Goal: Information Seeking & Learning: Understand process/instructions

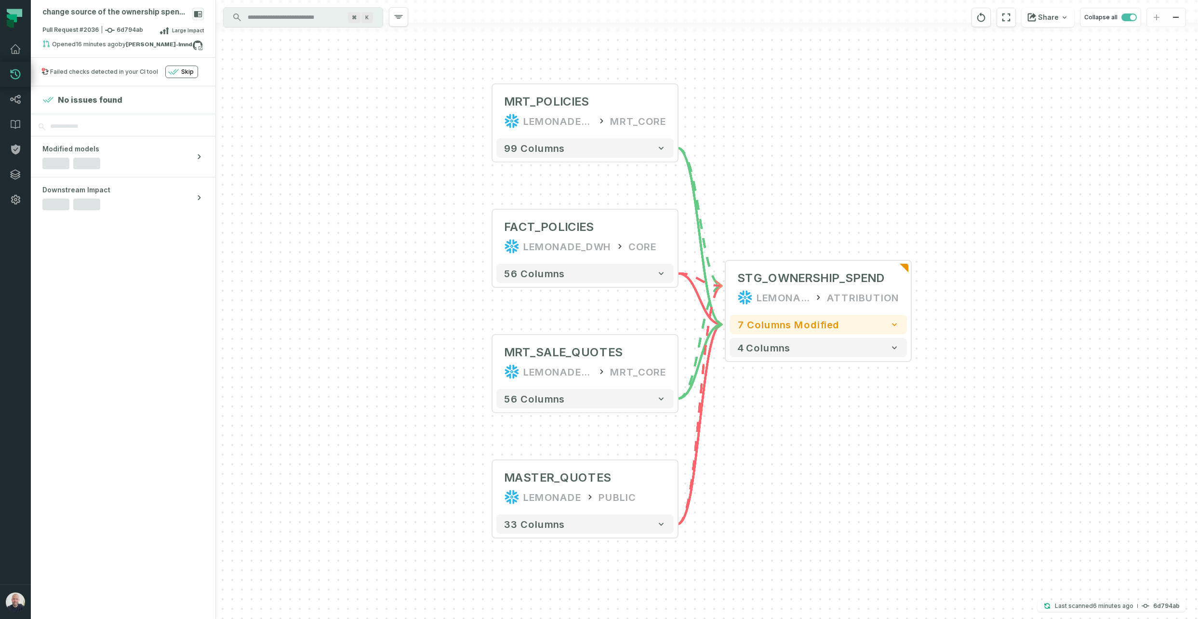
drag, startPoint x: 1012, startPoint y: 303, endPoint x: 895, endPoint y: 317, distance: 118.4
click at [950, 305] on div "+ STG_OWNERSHIP_SPEND LEMONADE_DWH ATTRIBUTION + 7 columns modified 4 columns +…" at bounding box center [707, 309] width 982 height 619
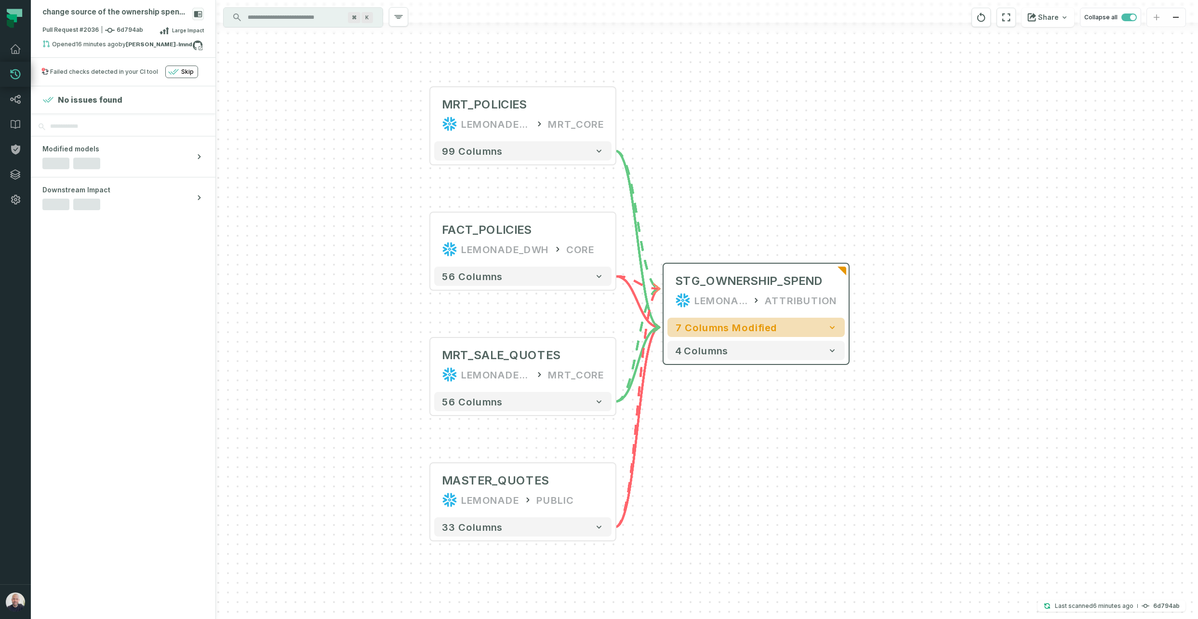
click at [830, 327] on icon "button" at bounding box center [831, 327] width 5 height 3
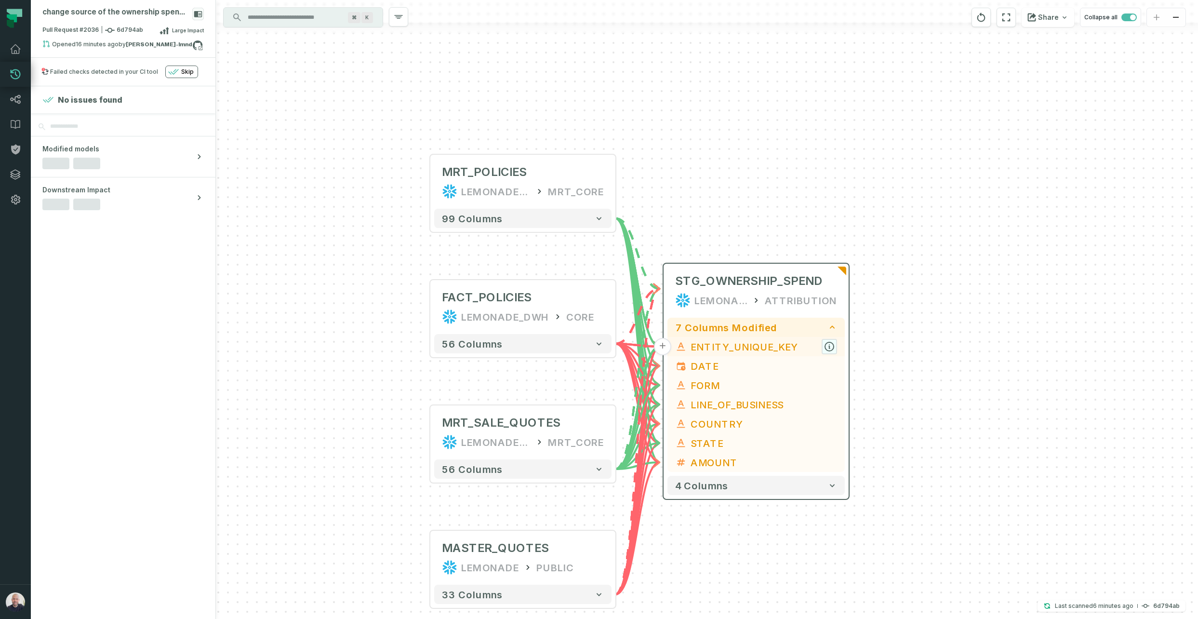
click at [831, 348] on icon "button" at bounding box center [829, 346] width 9 height 9
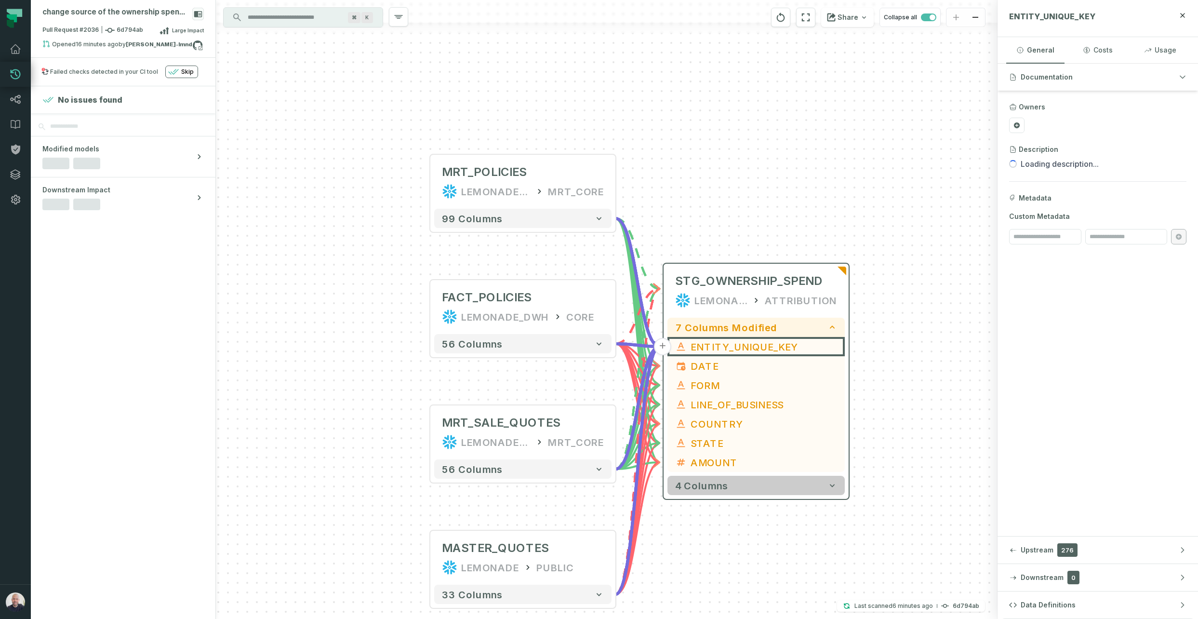
click at [776, 491] on button "4 columns" at bounding box center [755, 484] width 177 height 19
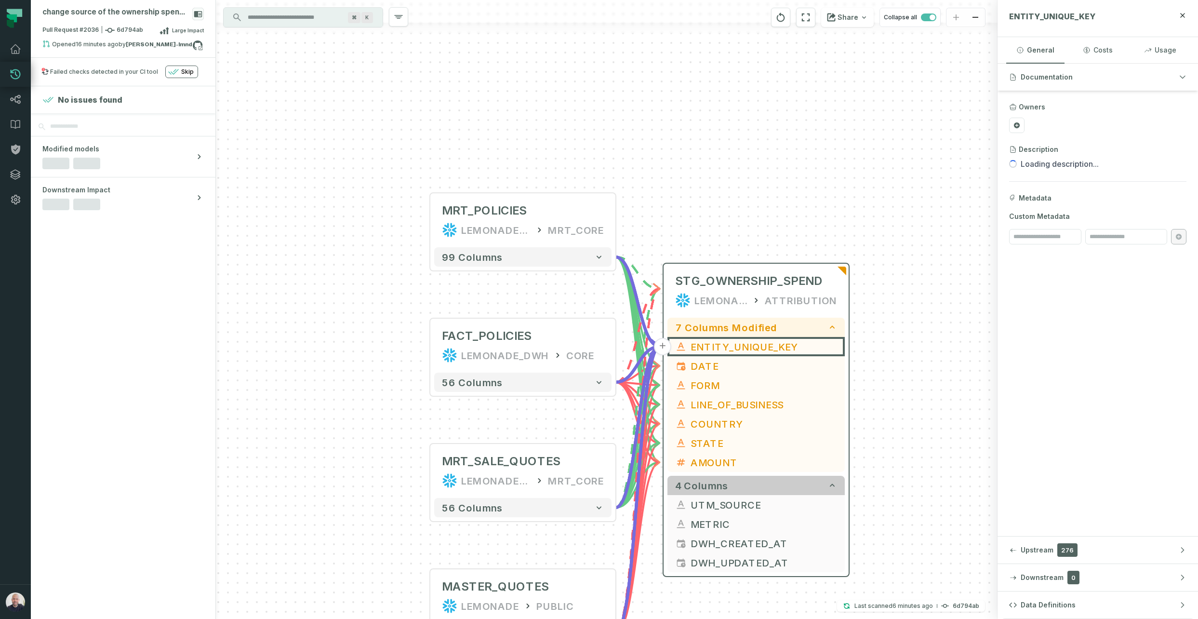
click at [777, 487] on button "4 columns" at bounding box center [755, 484] width 177 height 19
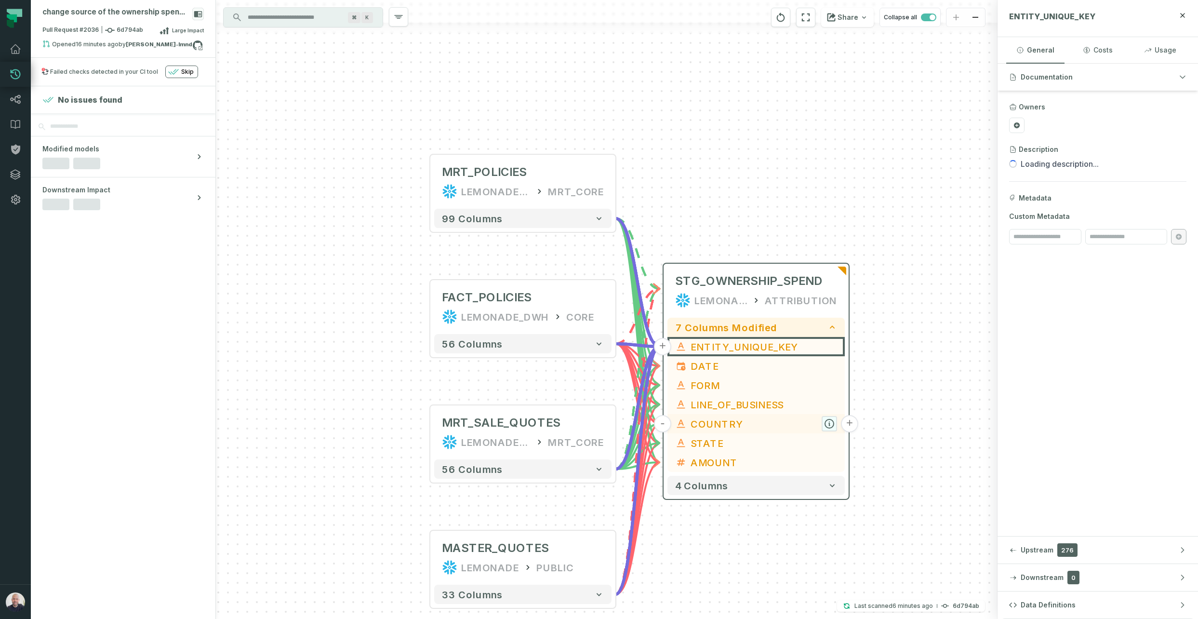
click at [829, 421] on icon "button" at bounding box center [829, 423] width 9 height 9
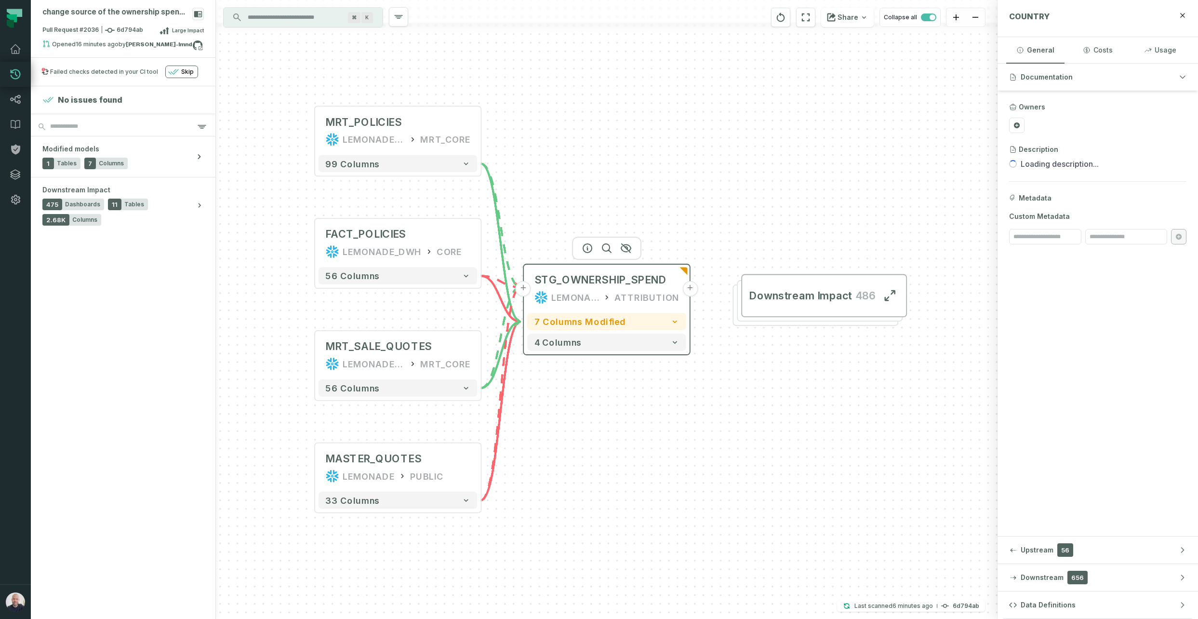
click at [689, 290] on button "+" at bounding box center [689, 288] width 15 height 15
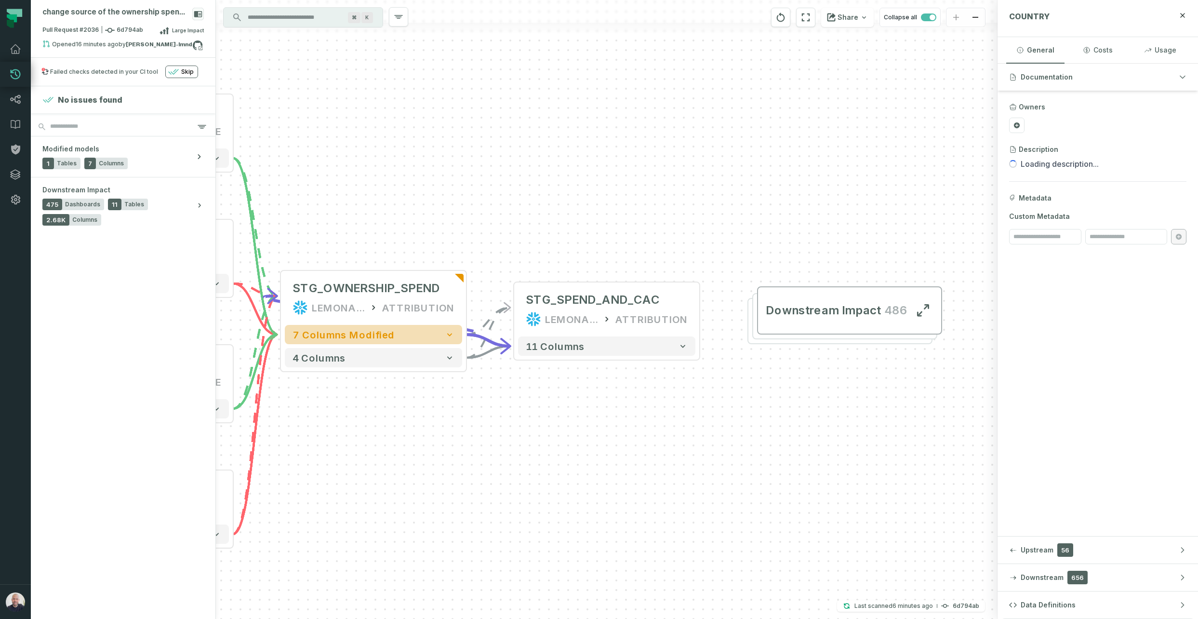
click at [443, 333] on button "7 columns modified" at bounding box center [373, 334] width 177 height 19
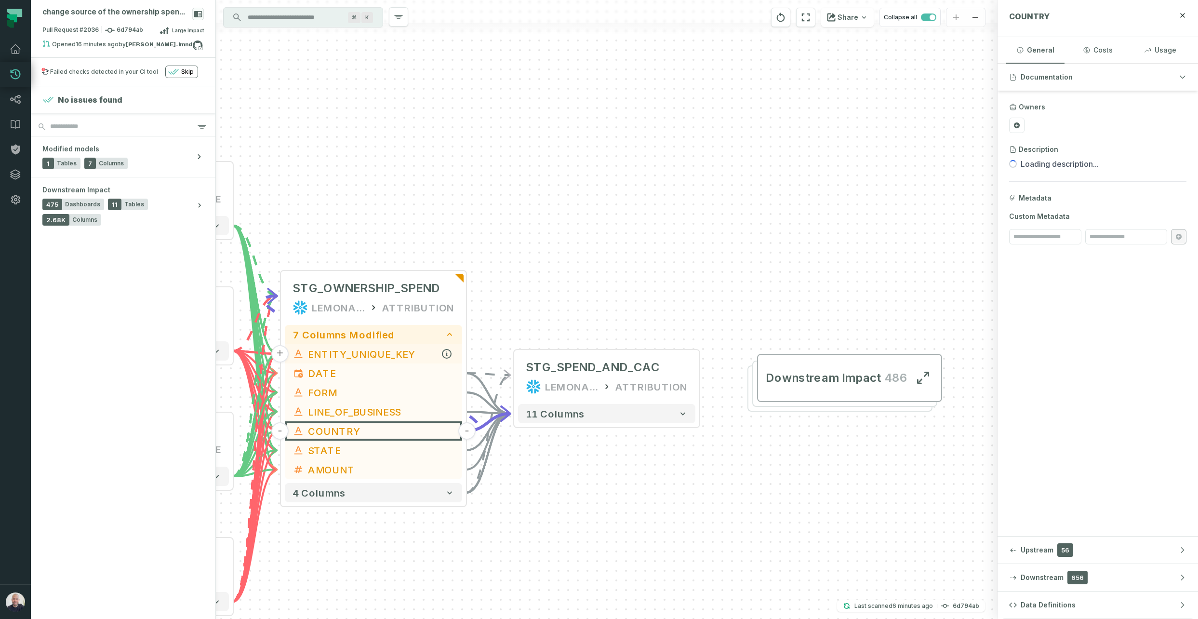
click at [380, 349] on span "ENTITY_UNIQUE_KEY" at bounding box center [381, 353] width 146 height 14
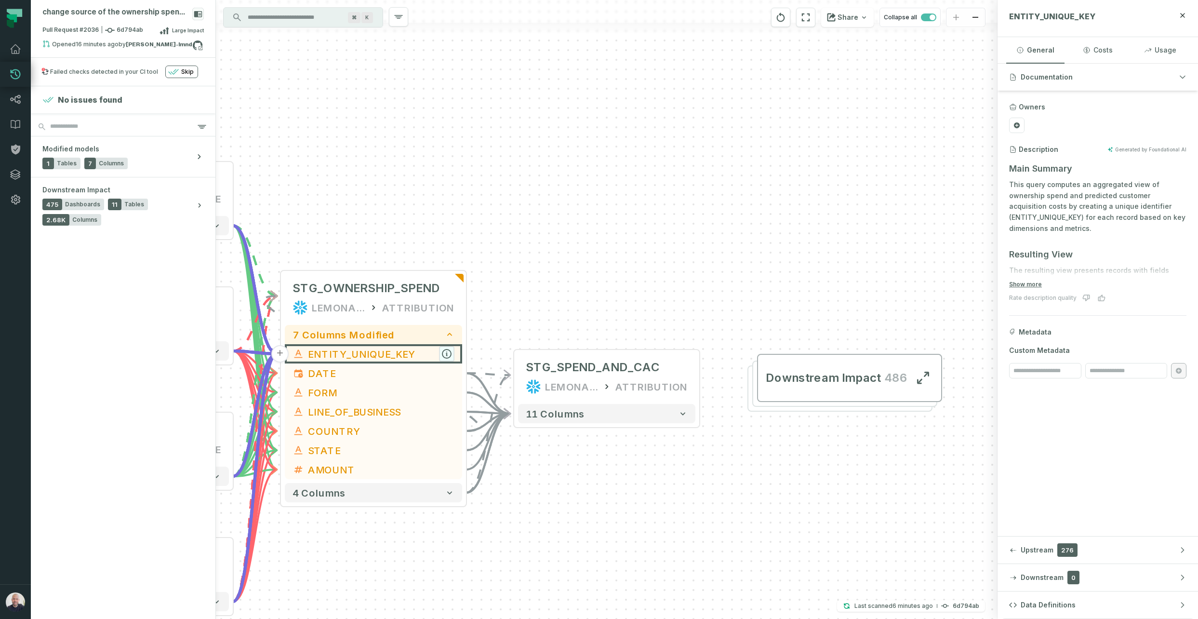
click at [446, 353] on icon "button" at bounding box center [446, 353] width 9 height 9
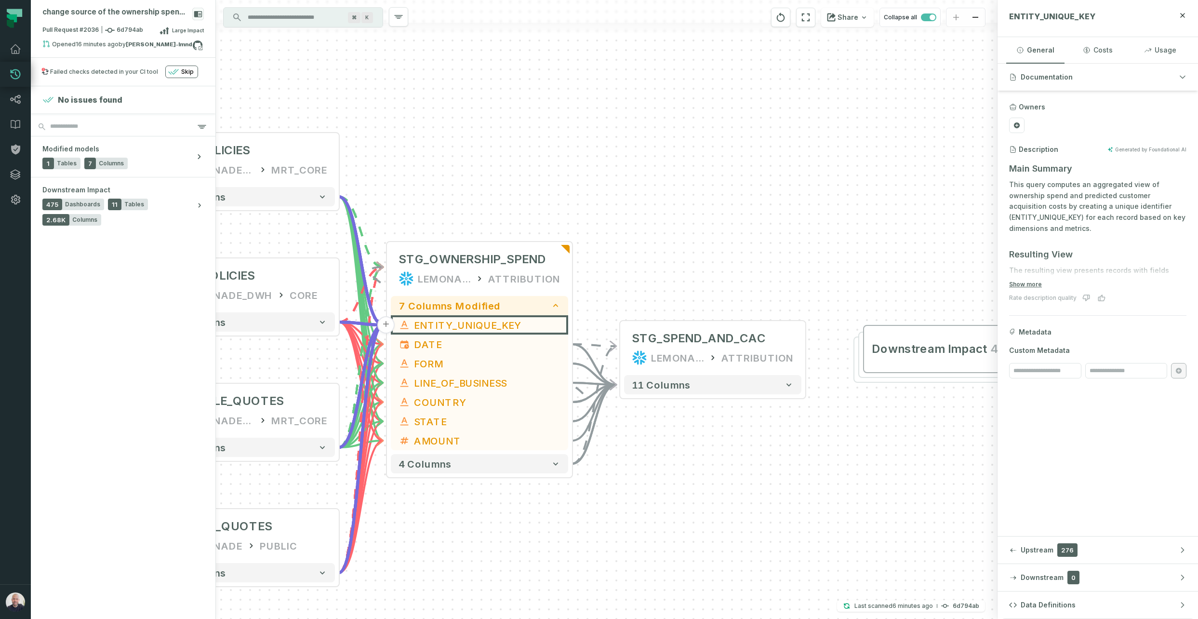
drag, startPoint x: 508, startPoint y: 224, endPoint x: 703, endPoint y: 173, distance: 201.7
click at [703, 173] on div "+ STG_SPEND_AND_CAC LEMONADE_DWH ATTRIBUTION + 11 columns + STG_OWNERSHIP_SPEND…" at bounding box center [606, 309] width 781 height 619
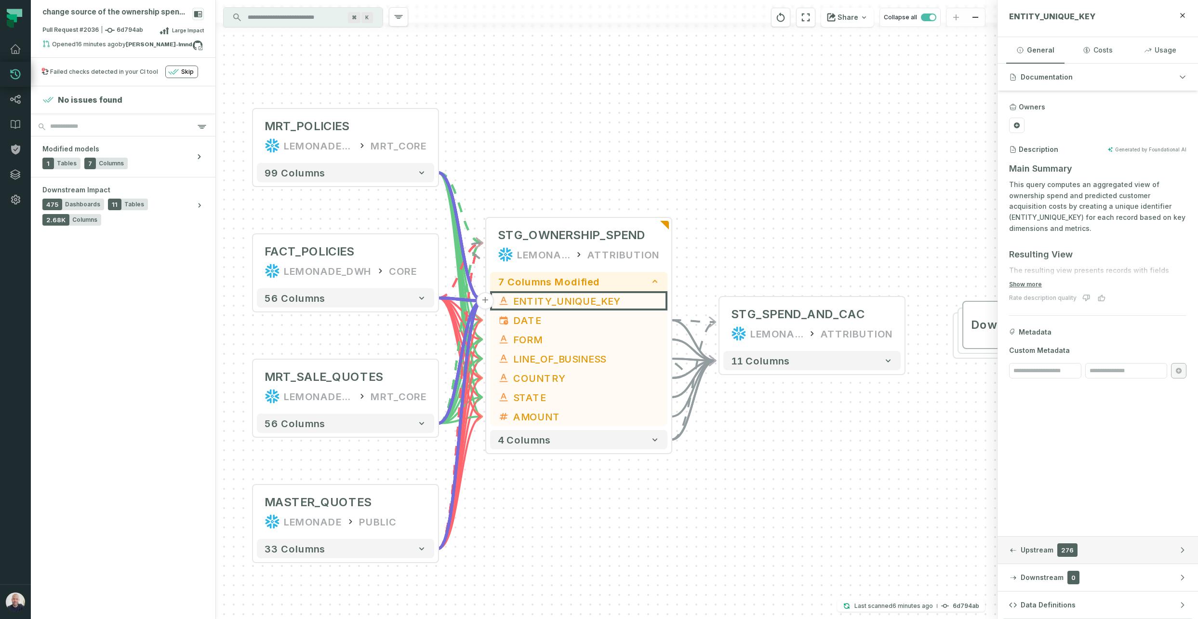
click at [1092, 543] on button "Upstream 276" at bounding box center [1097, 549] width 200 height 27
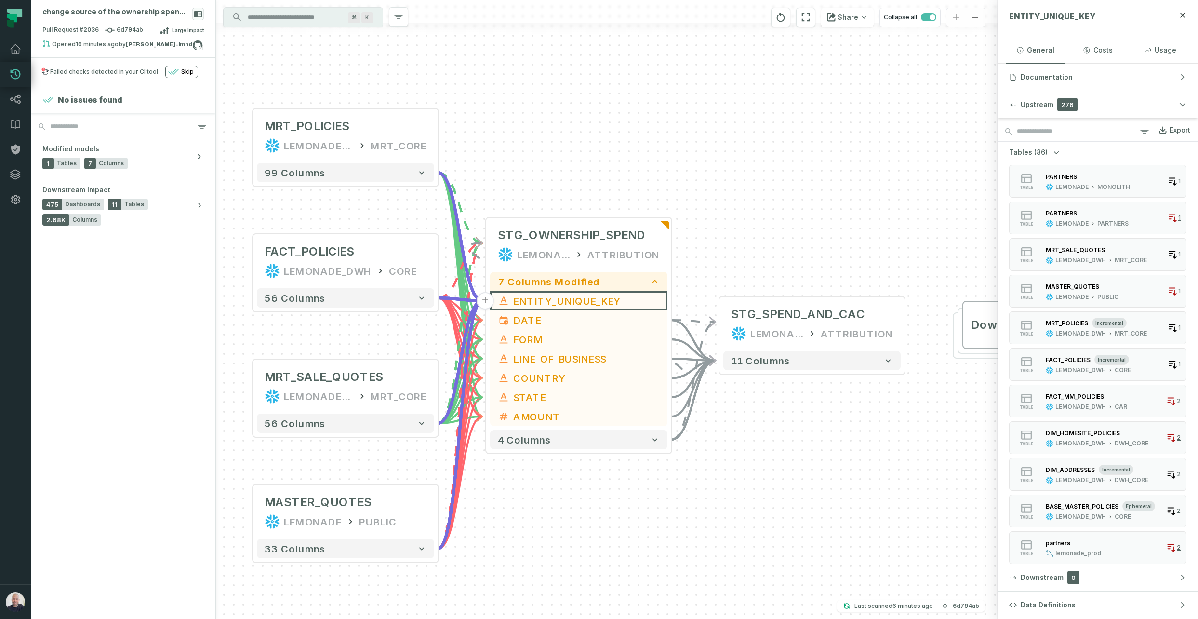
click at [529, 188] on div "+ STG_SPEND_AND_CAC LEMONADE_DWH ATTRIBUTION + 11 columns + STG_OWNERSHIP_SPEND…" at bounding box center [606, 309] width 781 height 619
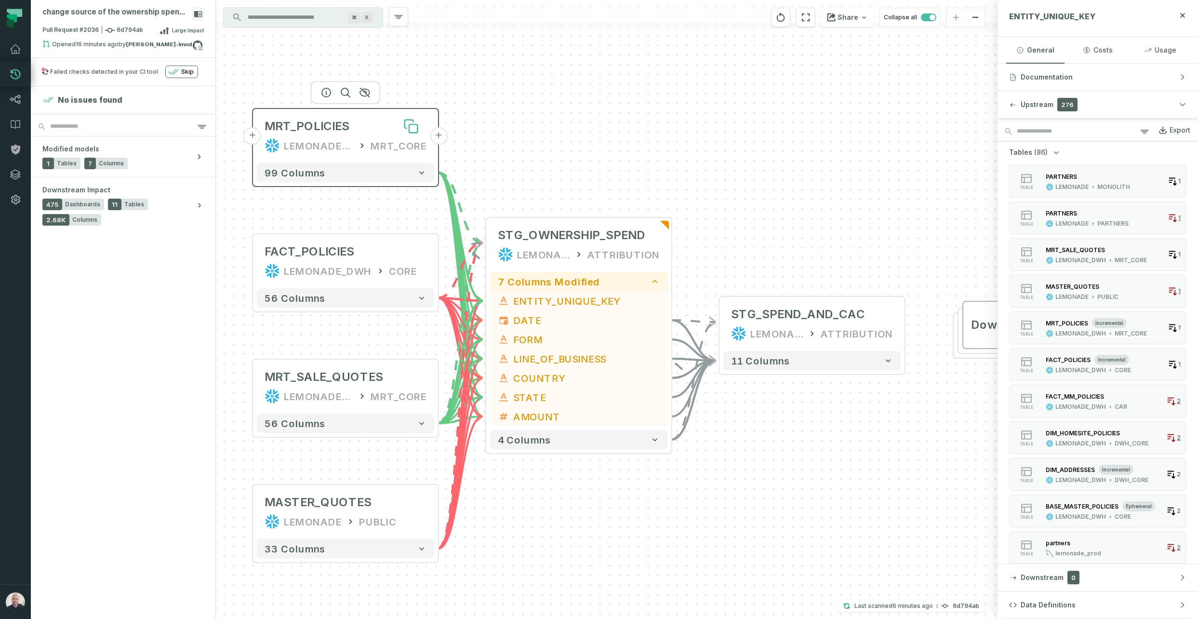
click at [409, 129] on icon at bounding box center [413, 128] width 8 height 8
click at [545, 136] on div "+ STG_SPEND_AND_CAC LEMONADE_DWH ATTRIBUTION + 11 columns + STG_OWNERSHIP_SPEND…" at bounding box center [606, 309] width 781 height 619
